Goal: Find specific page/section

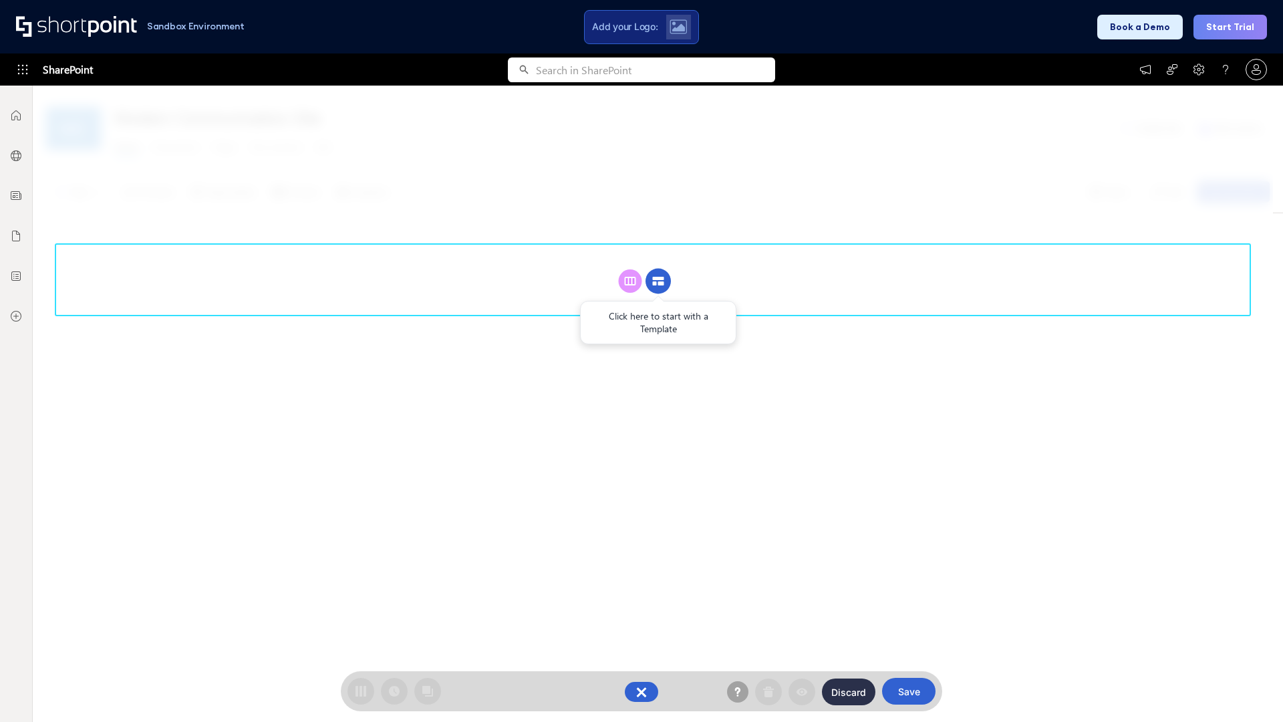
click at [658, 281] on circle at bounding box center [658, 281] width 25 height 25
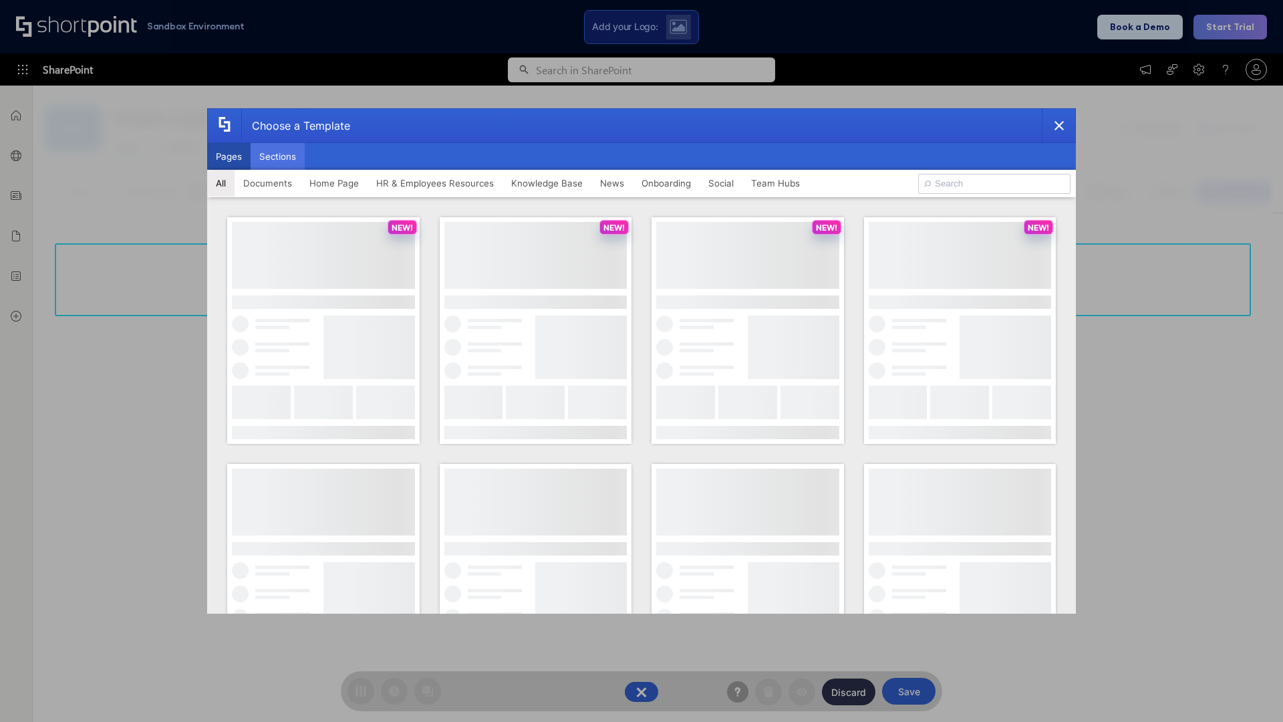
click at [277, 156] on button "Sections" at bounding box center [278, 156] width 54 height 27
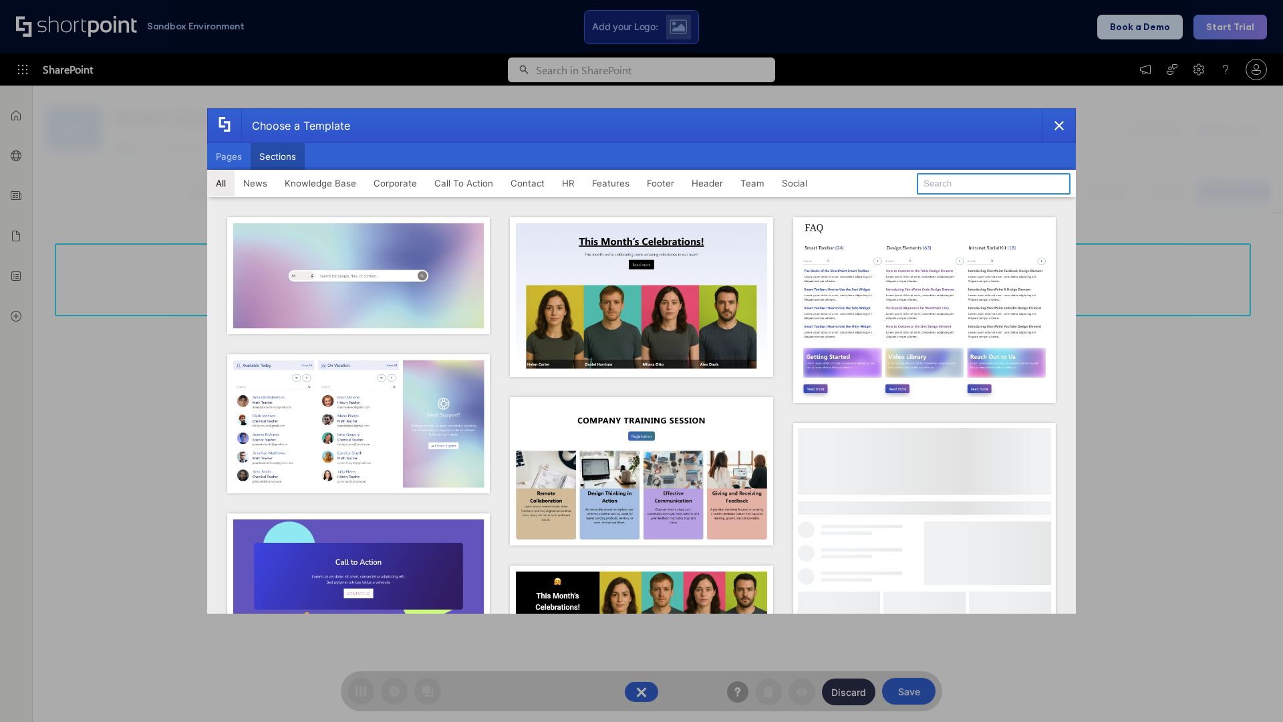
type input "Team News"
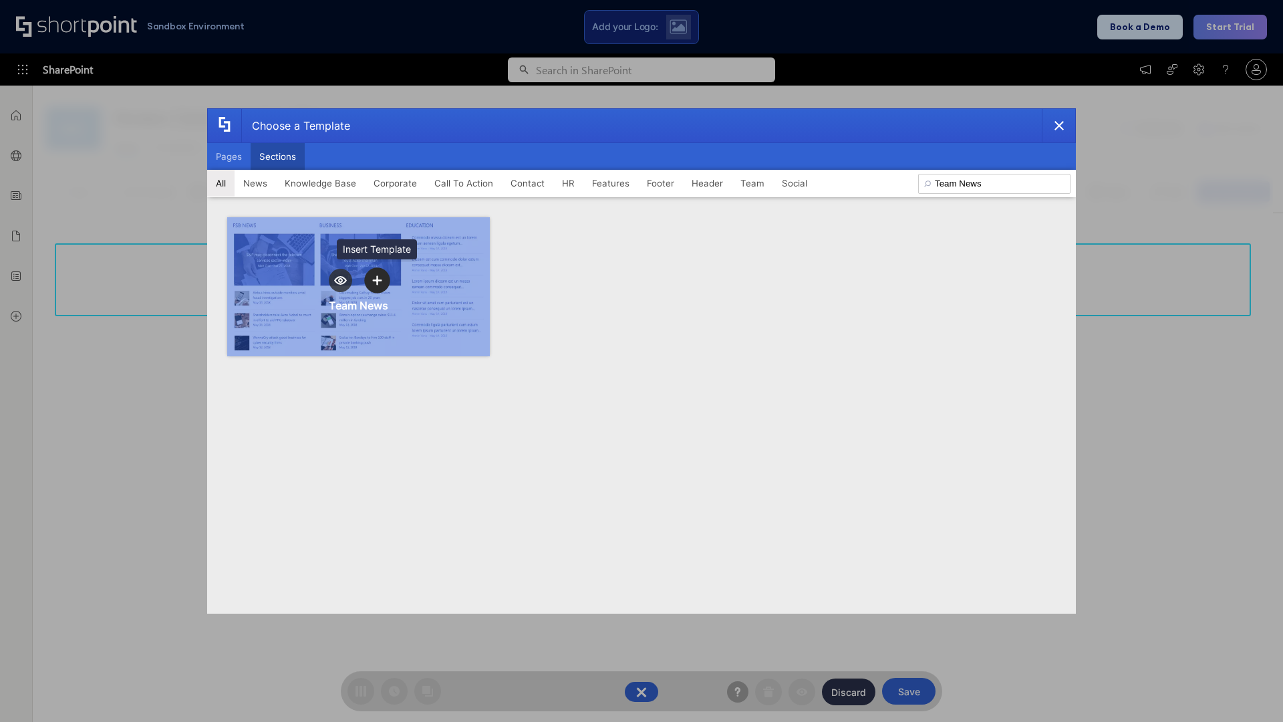
click at [377, 280] on icon "template selector" at bounding box center [376, 279] width 9 height 9
